Goal: Find specific page/section: Find specific page/section

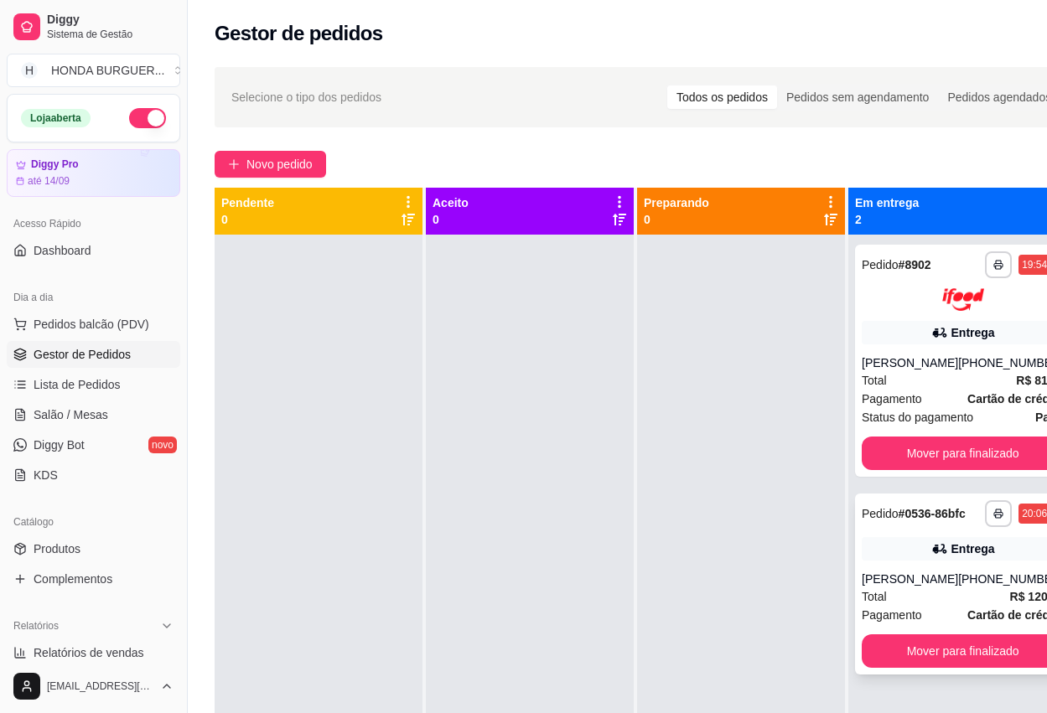
click at [952, 557] on div "Entrega" at bounding box center [973, 549] width 44 height 17
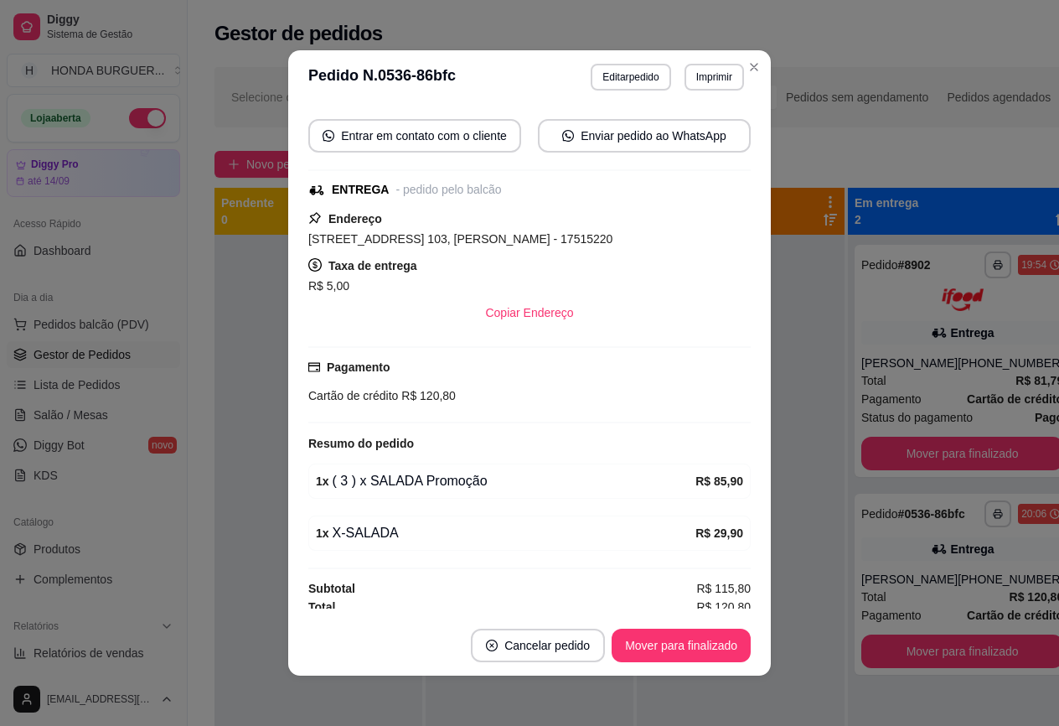
scroll to position [271, 0]
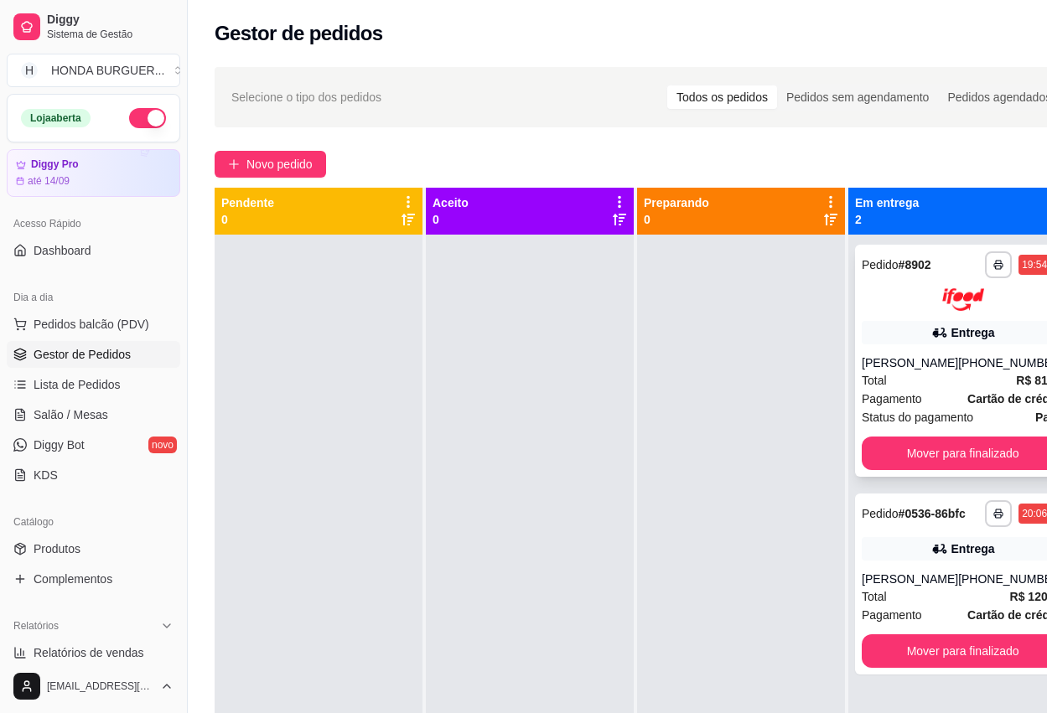
click at [896, 362] on div "[PERSON_NAME]" at bounding box center [910, 363] width 96 height 17
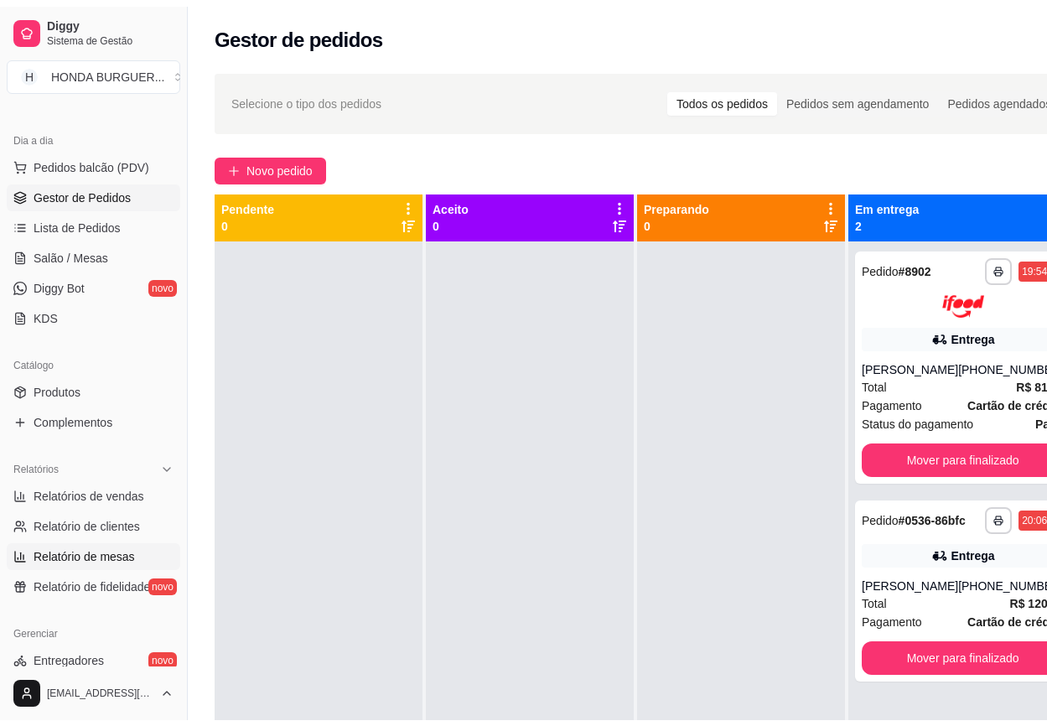
scroll to position [168, 0]
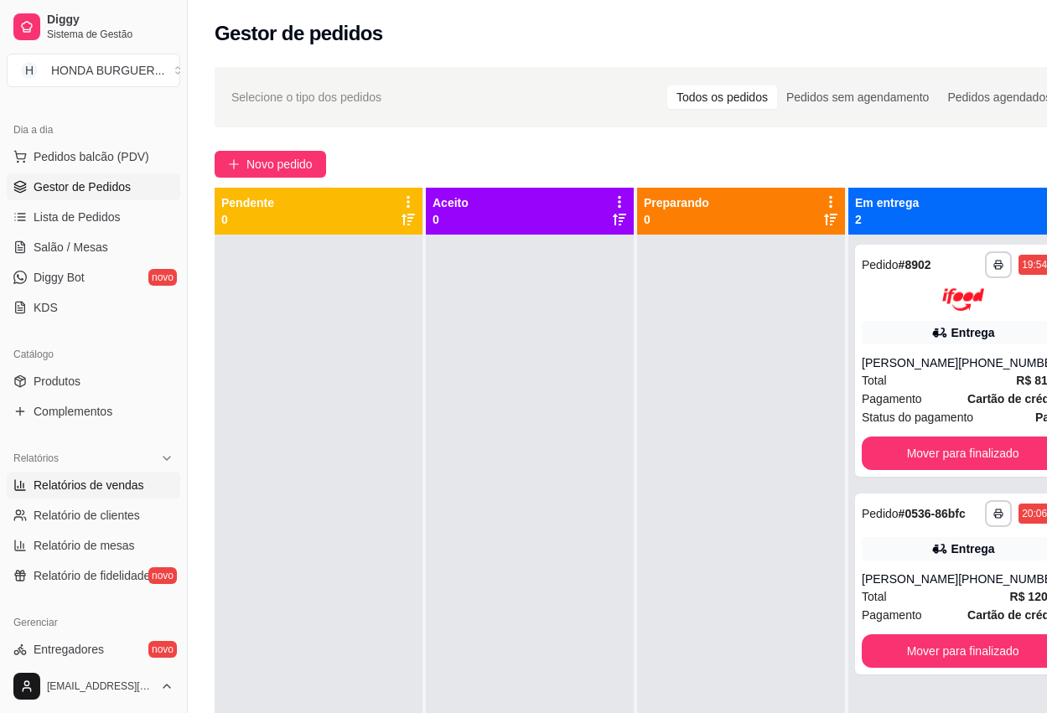
click at [69, 486] on span "Relatórios de vendas" at bounding box center [89, 485] width 111 height 17
select select "ALL"
select select "0"
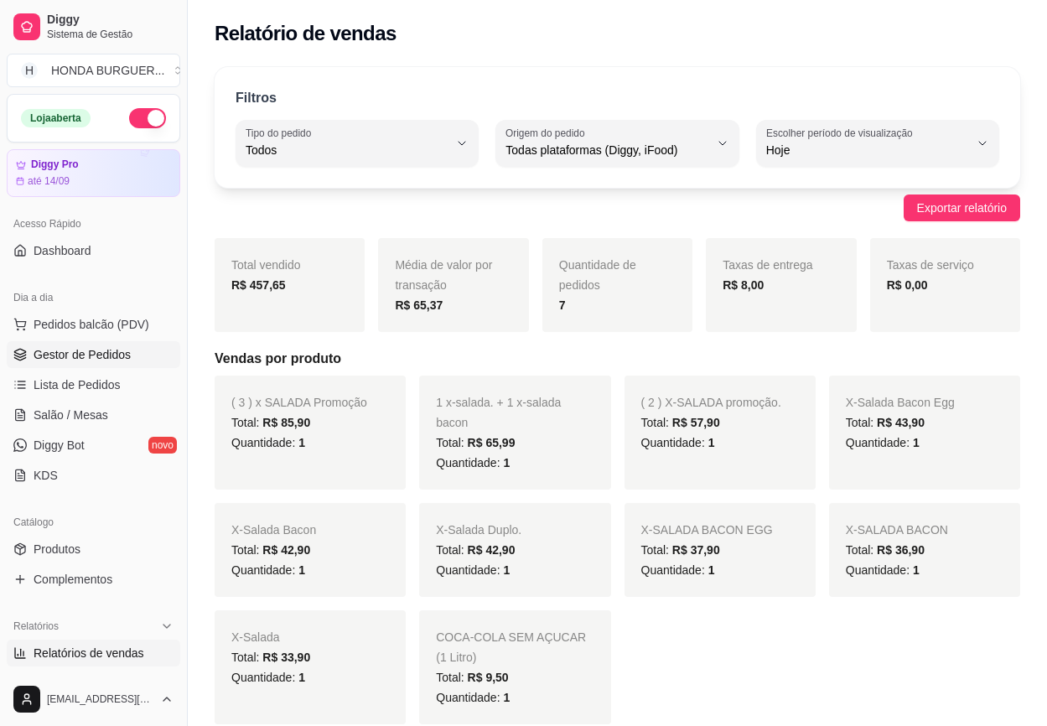
click at [90, 355] on span "Gestor de Pedidos" at bounding box center [82, 354] width 97 height 17
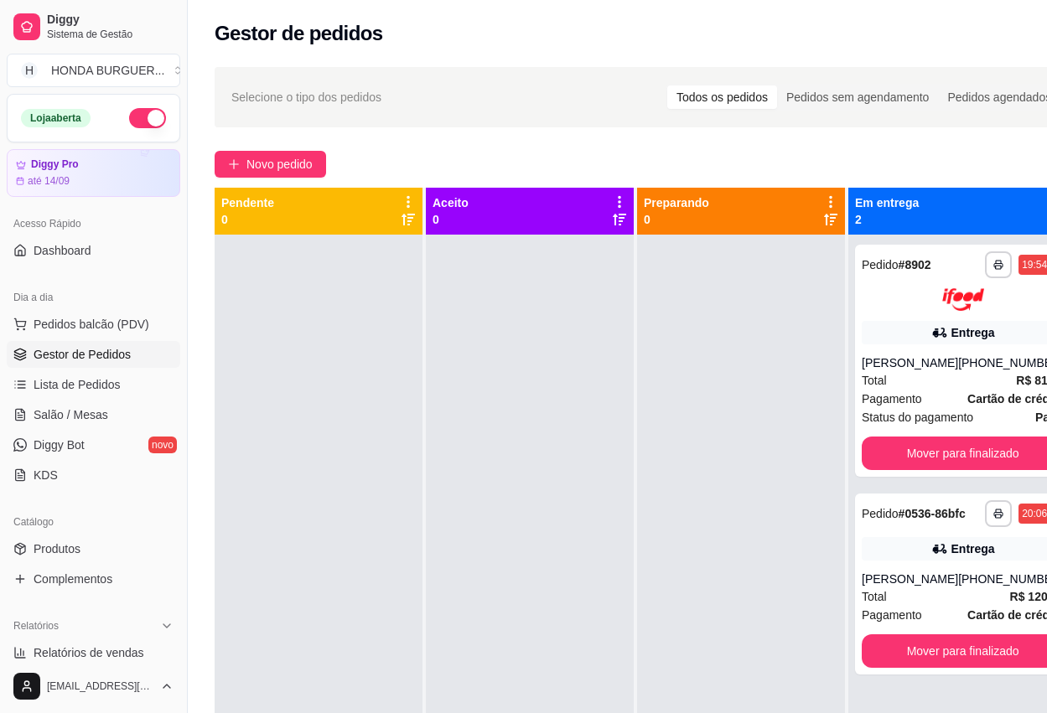
click at [510, 466] on div at bounding box center [530, 591] width 208 height 713
